Goal: Transaction & Acquisition: Subscribe to service/newsletter

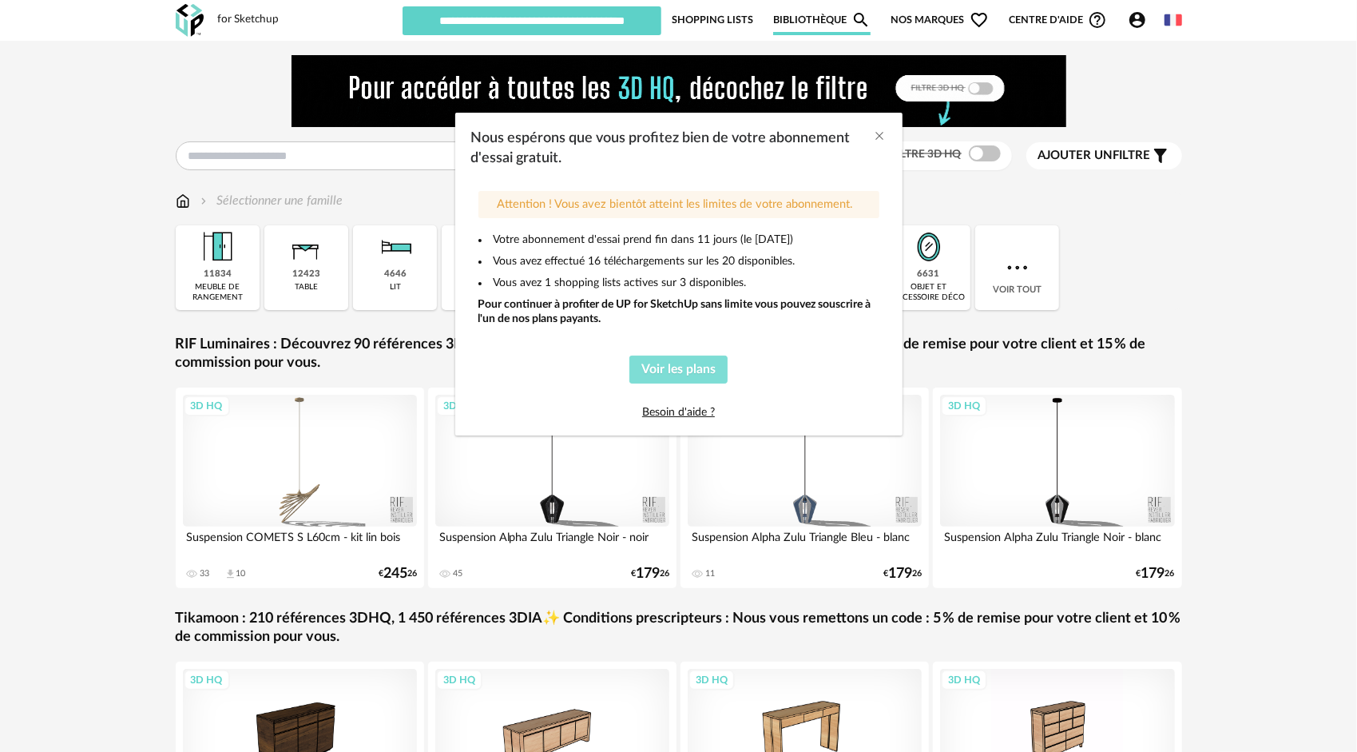
click at [677, 369] on span "Voir les plans" at bounding box center [679, 369] width 74 height 13
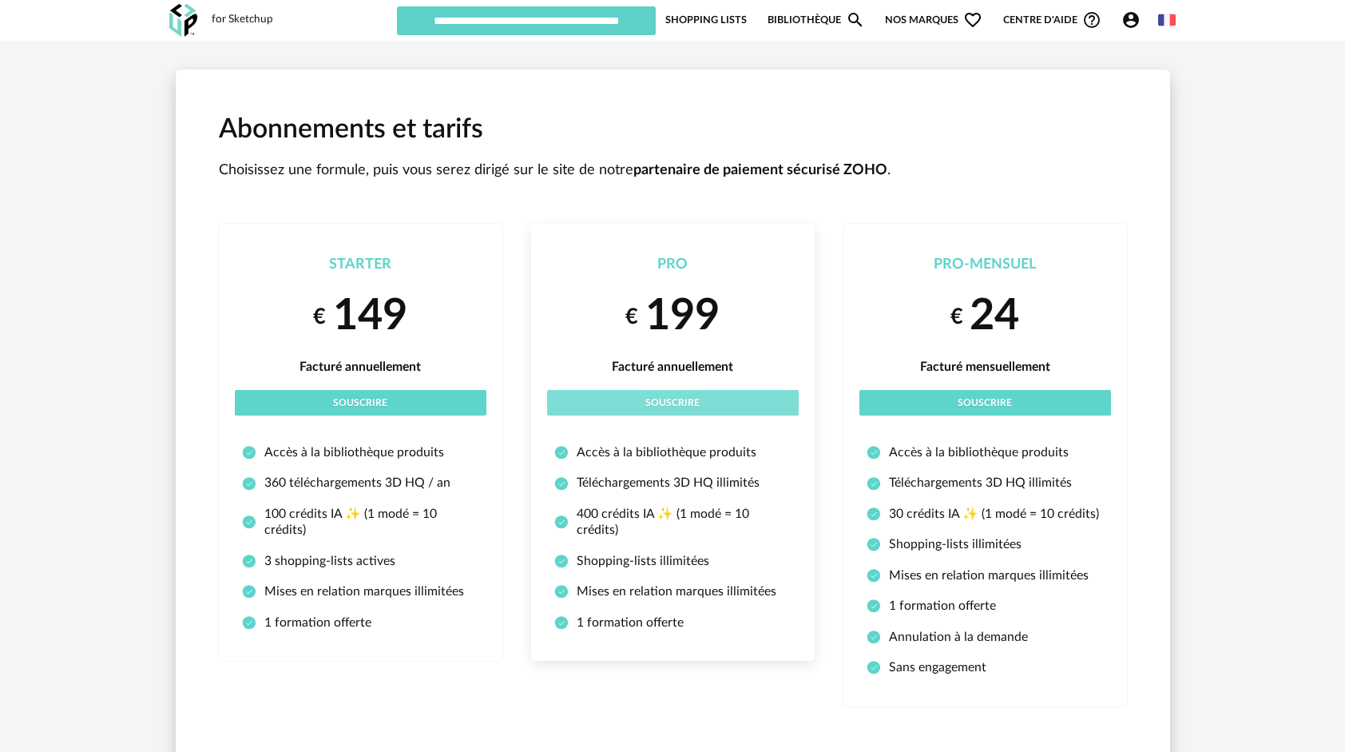
click at [754, 401] on button "Souscrire" at bounding box center [673, 403] width 252 height 26
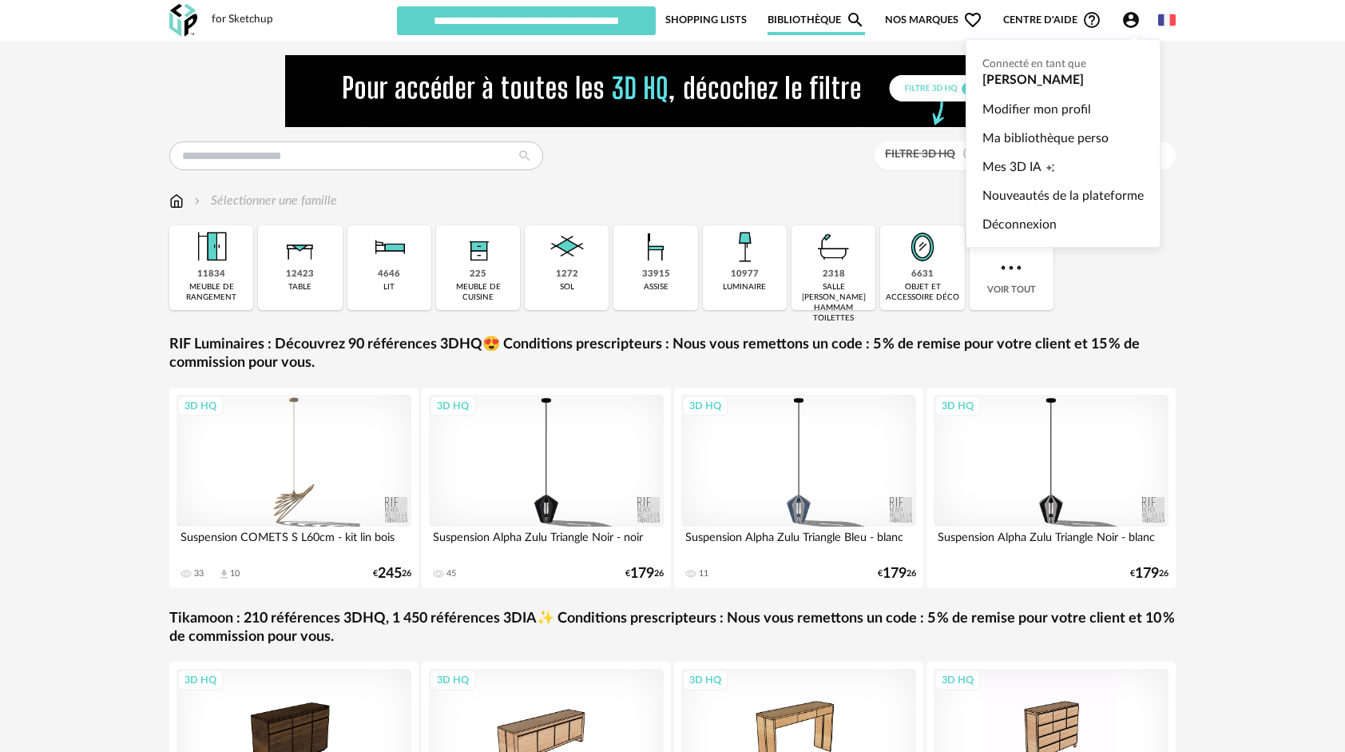
click at [1130, 22] on icon "Account Circle icon" at bounding box center [1131, 19] width 19 height 19
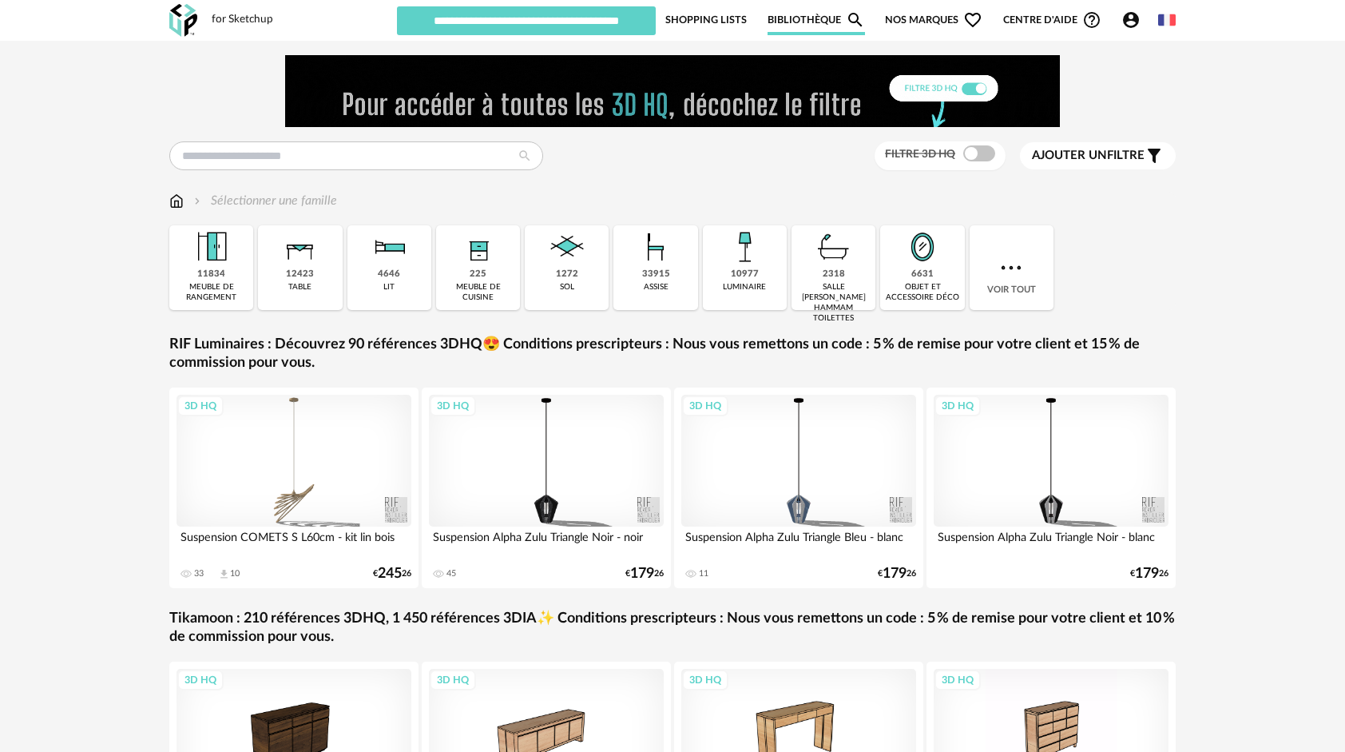
click at [192, 21] on img at bounding box center [183, 20] width 28 height 33
